Goal: Transaction & Acquisition: Purchase product/service

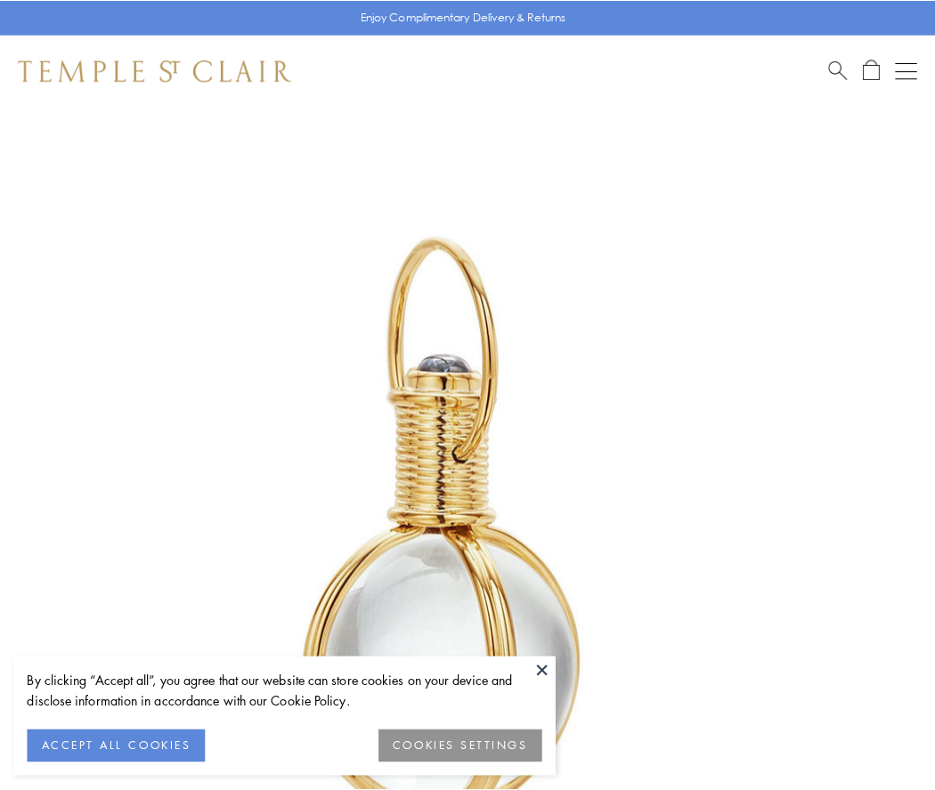
scroll to position [465, 0]
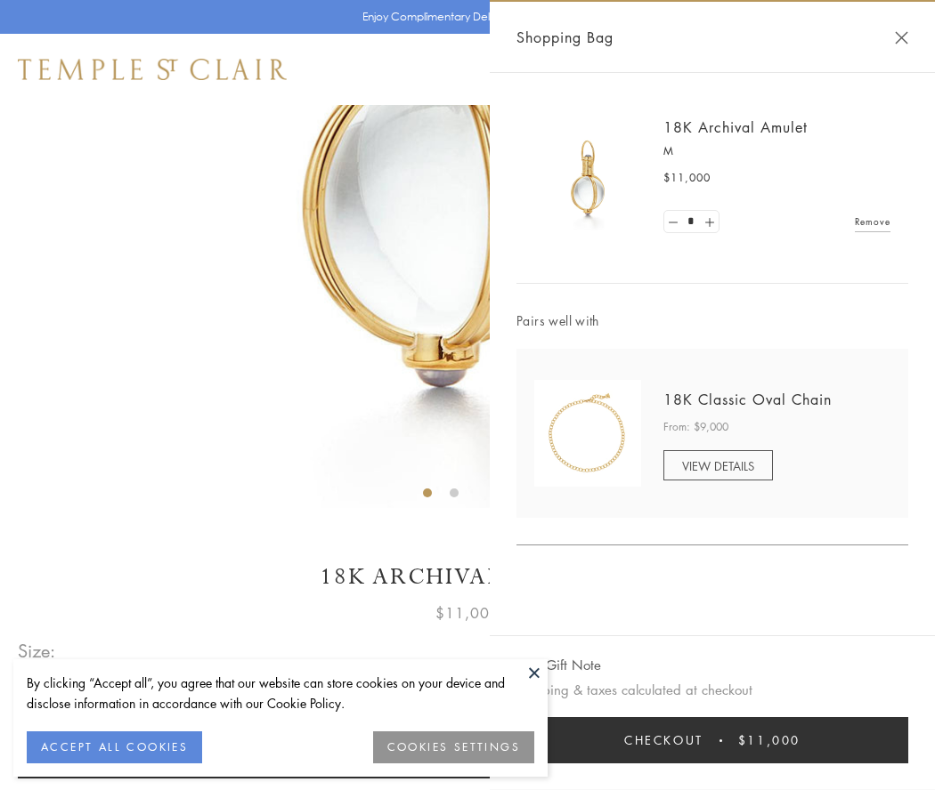
click at [712, 741] on button "Checkout $11,000" at bounding box center [712, 740] width 392 height 46
